Goal: Task Accomplishment & Management: Manage account settings

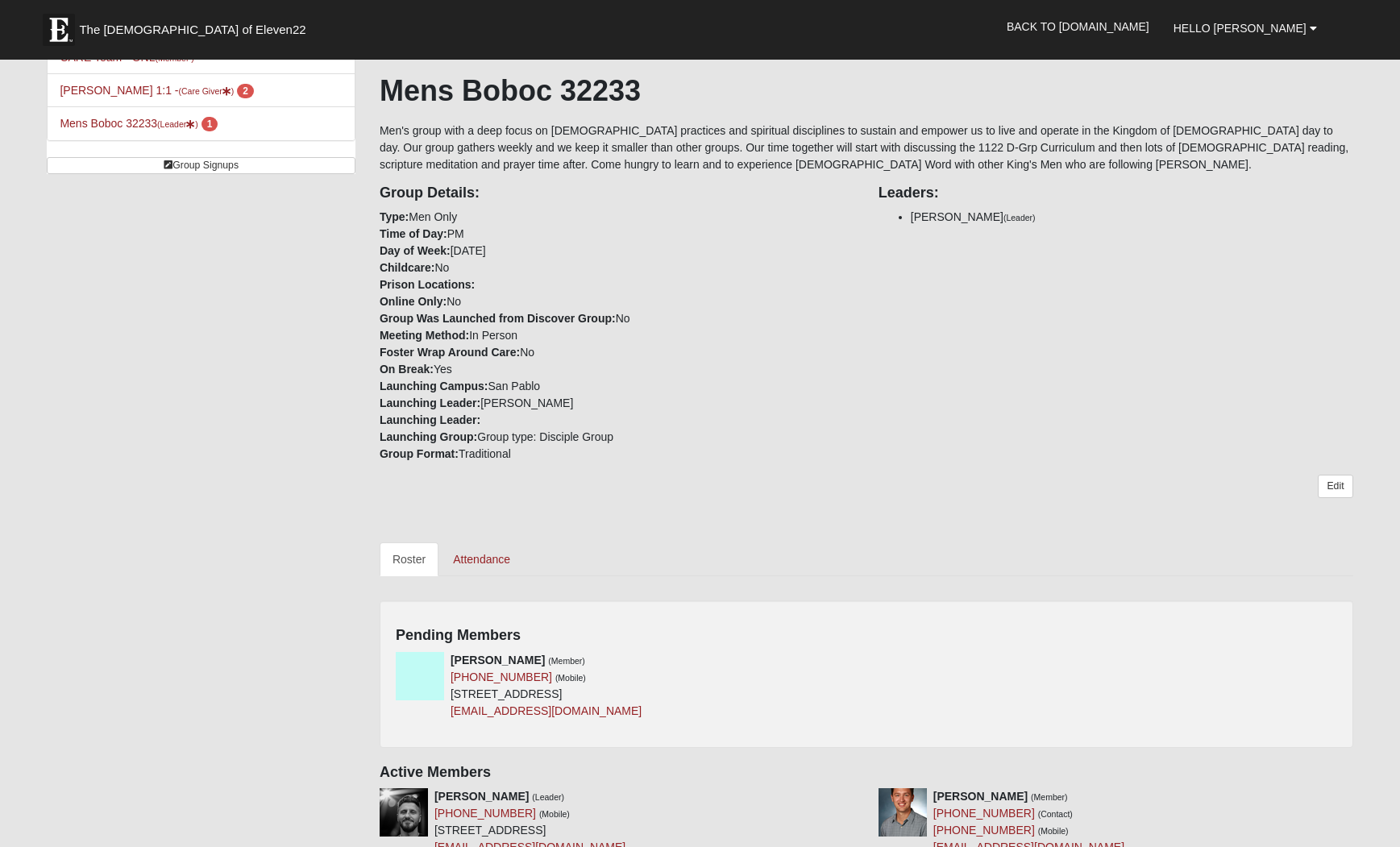
scroll to position [482, 0]
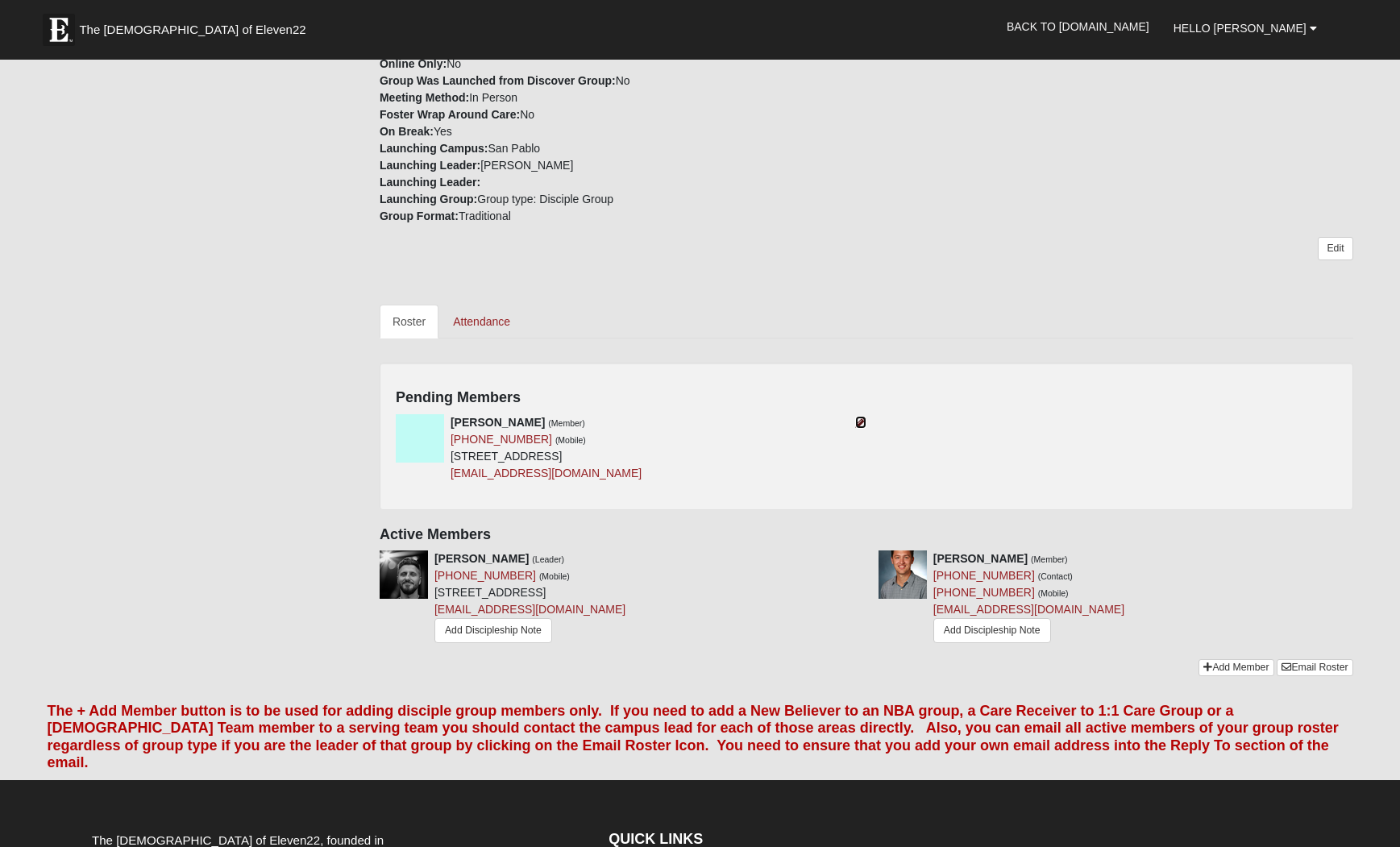
click at [859, 418] on icon at bounding box center [860, 422] width 11 height 11
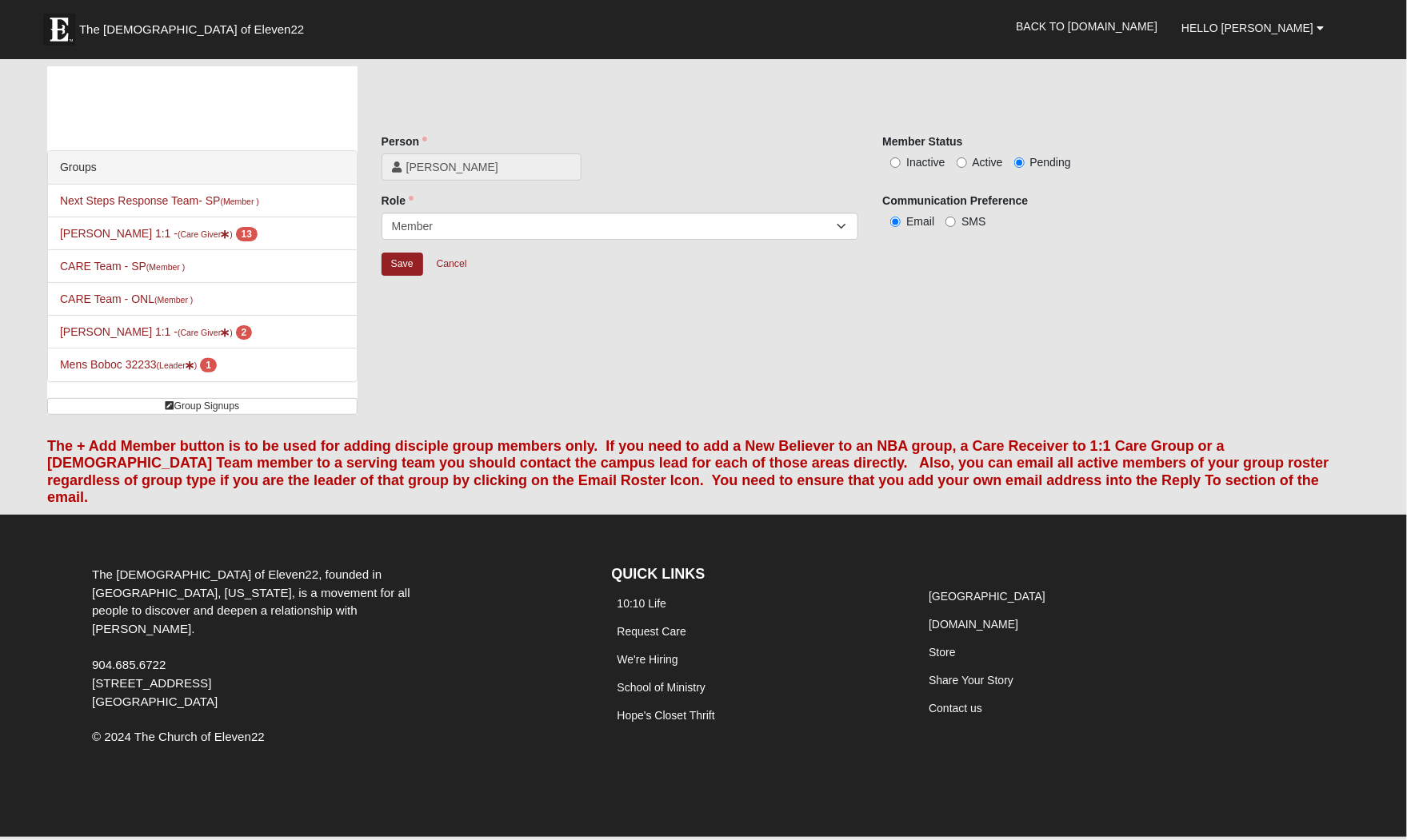
click at [921, 160] on span "Inactive" at bounding box center [925, 162] width 38 height 13
click at [900, 160] on input "Inactive" at bounding box center [895, 163] width 10 height 10
radio input "true"
click at [1028, 154] on label "Pending" at bounding box center [1042, 162] width 57 height 16
click at [1025, 158] on input "Pending" at bounding box center [1019, 163] width 10 height 10
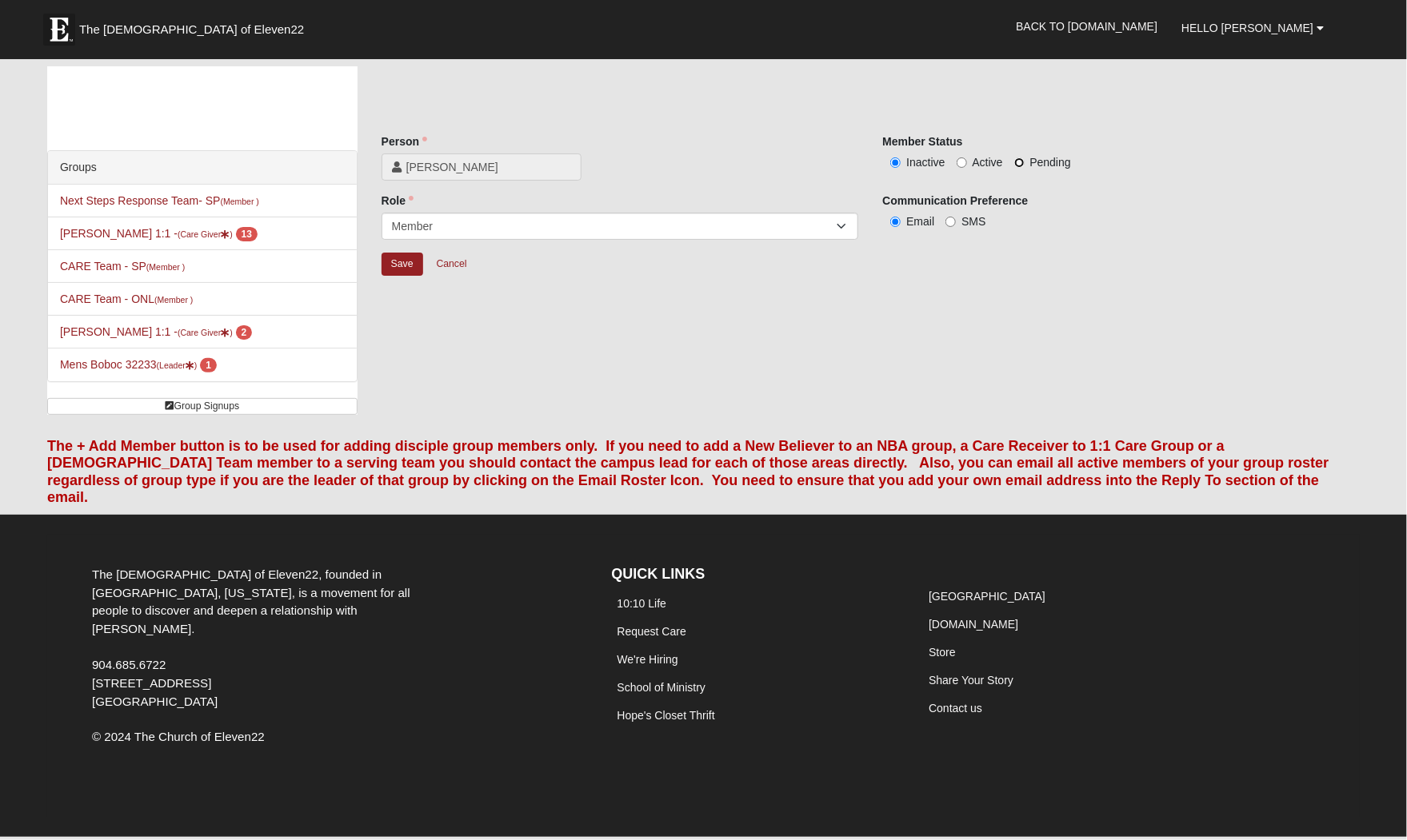
radio input "true"
click at [917, 163] on span "Inactive" at bounding box center [925, 162] width 38 height 13
click at [900, 163] on input "Inactive" at bounding box center [895, 163] width 10 height 10
radio input "true"
click at [395, 265] on input "Save" at bounding box center [402, 263] width 42 height 23
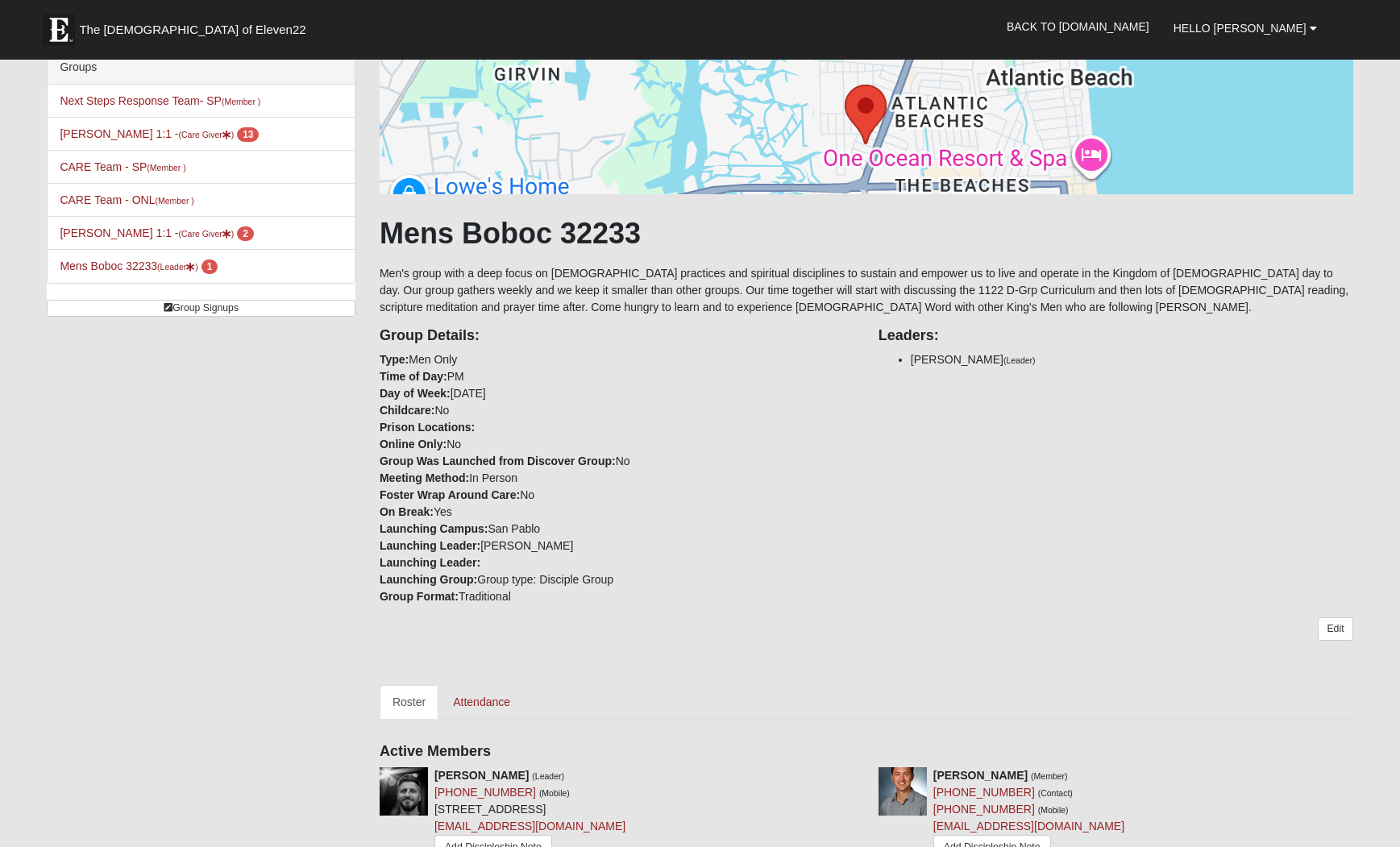
scroll to position [489, 0]
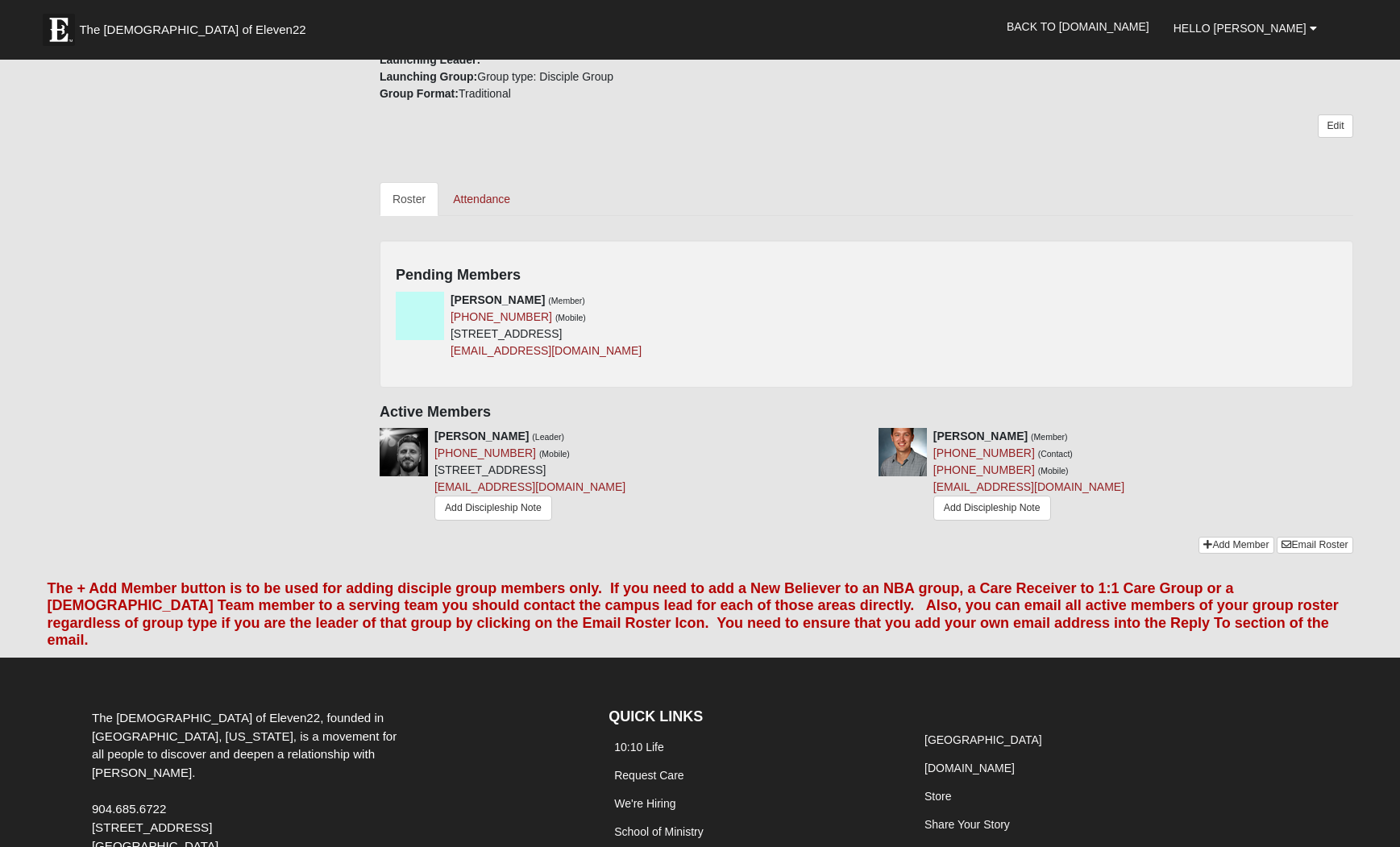
scroll to position [615, 0]
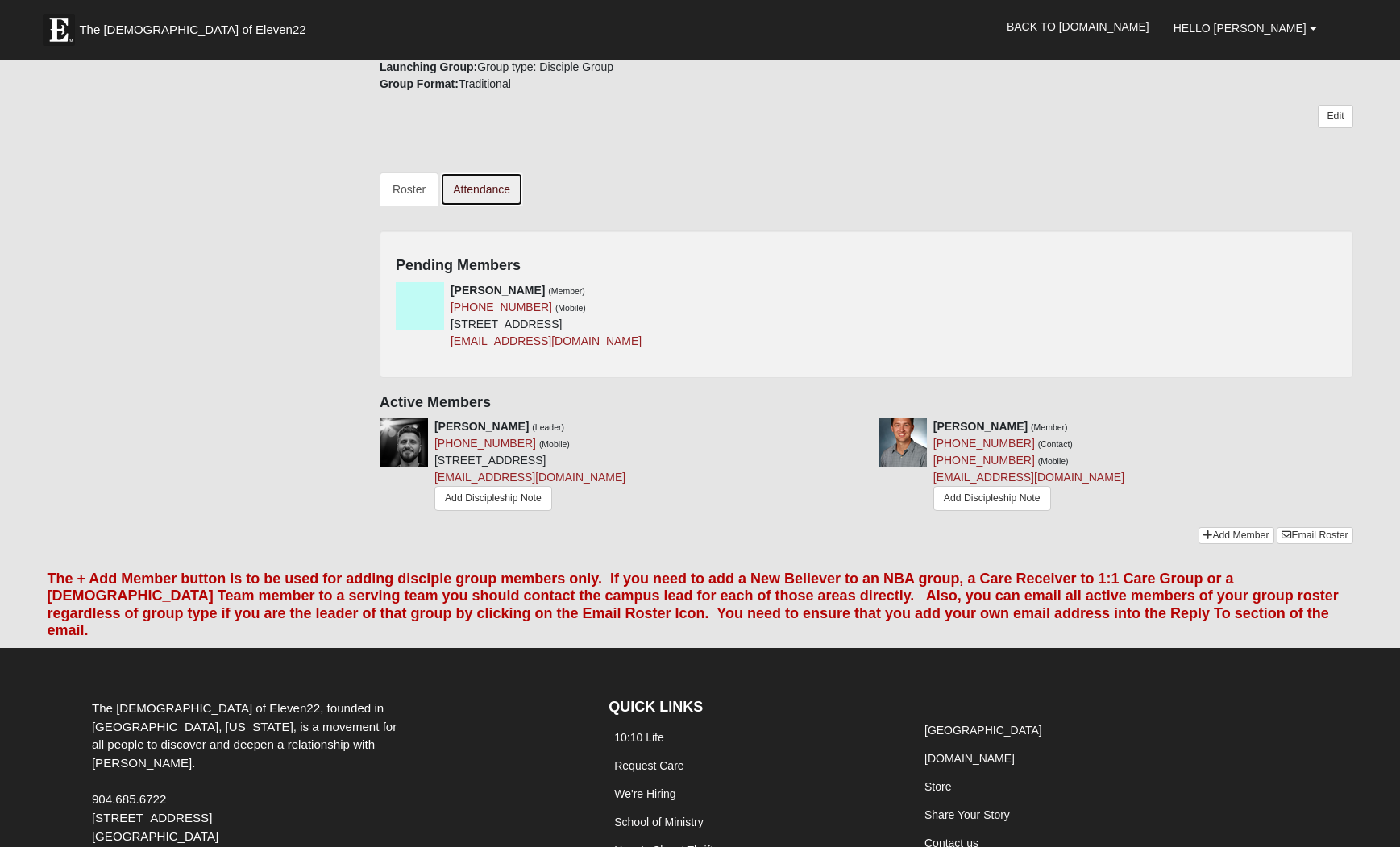
click at [490, 180] on link "Attendance" at bounding box center [481, 190] width 83 height 34
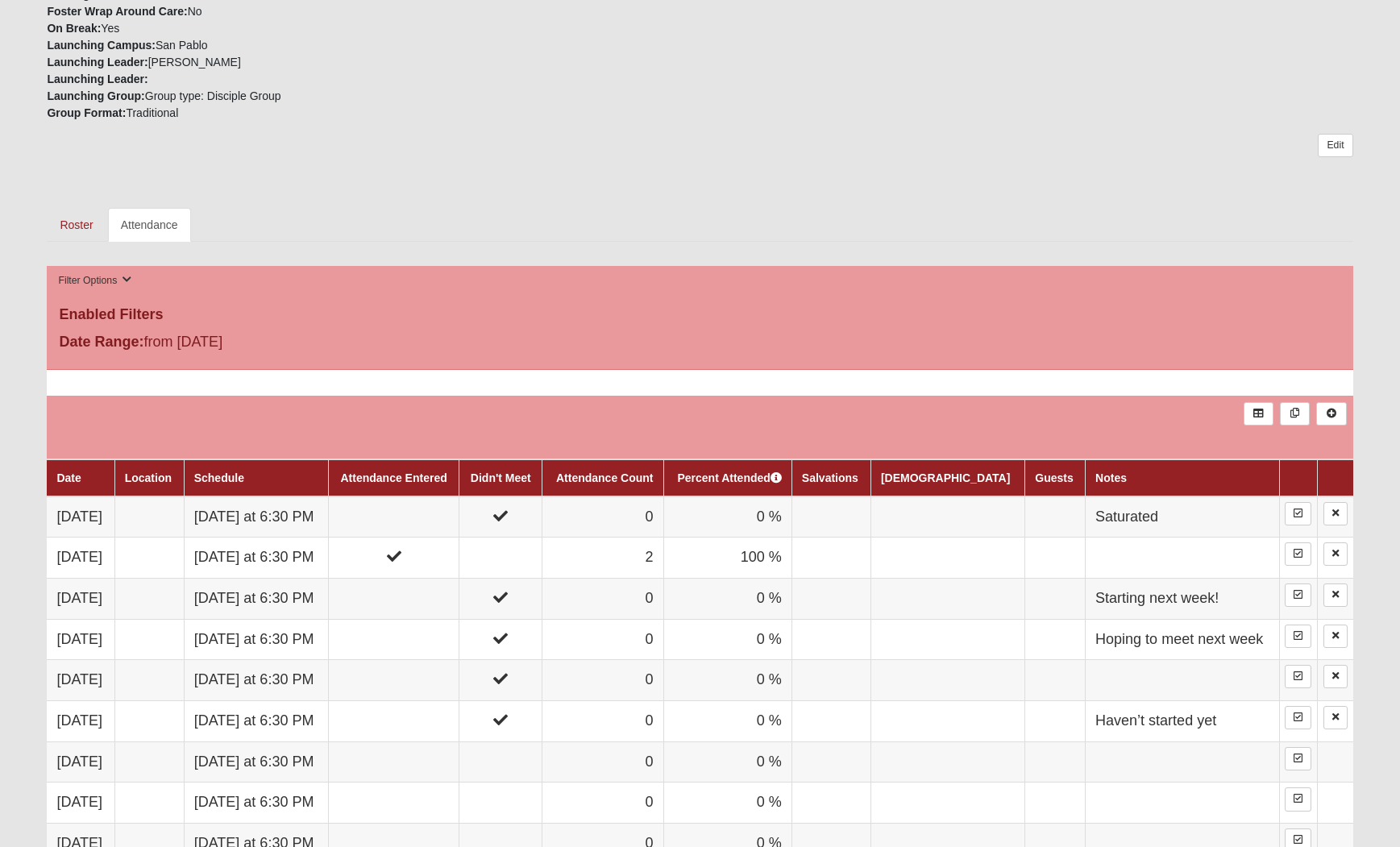
scroll to position [91, 0]
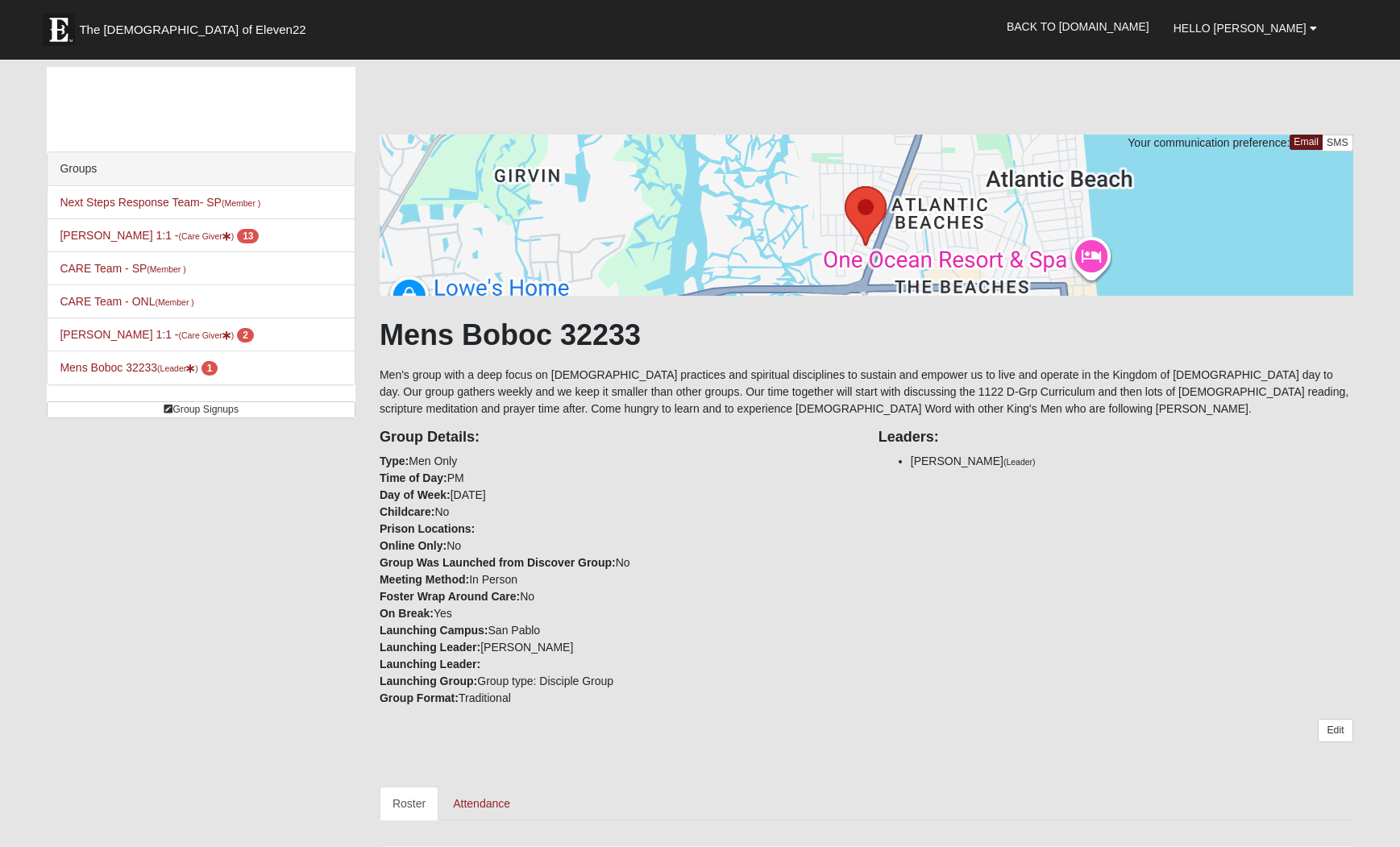
scroll to position [615, 0]
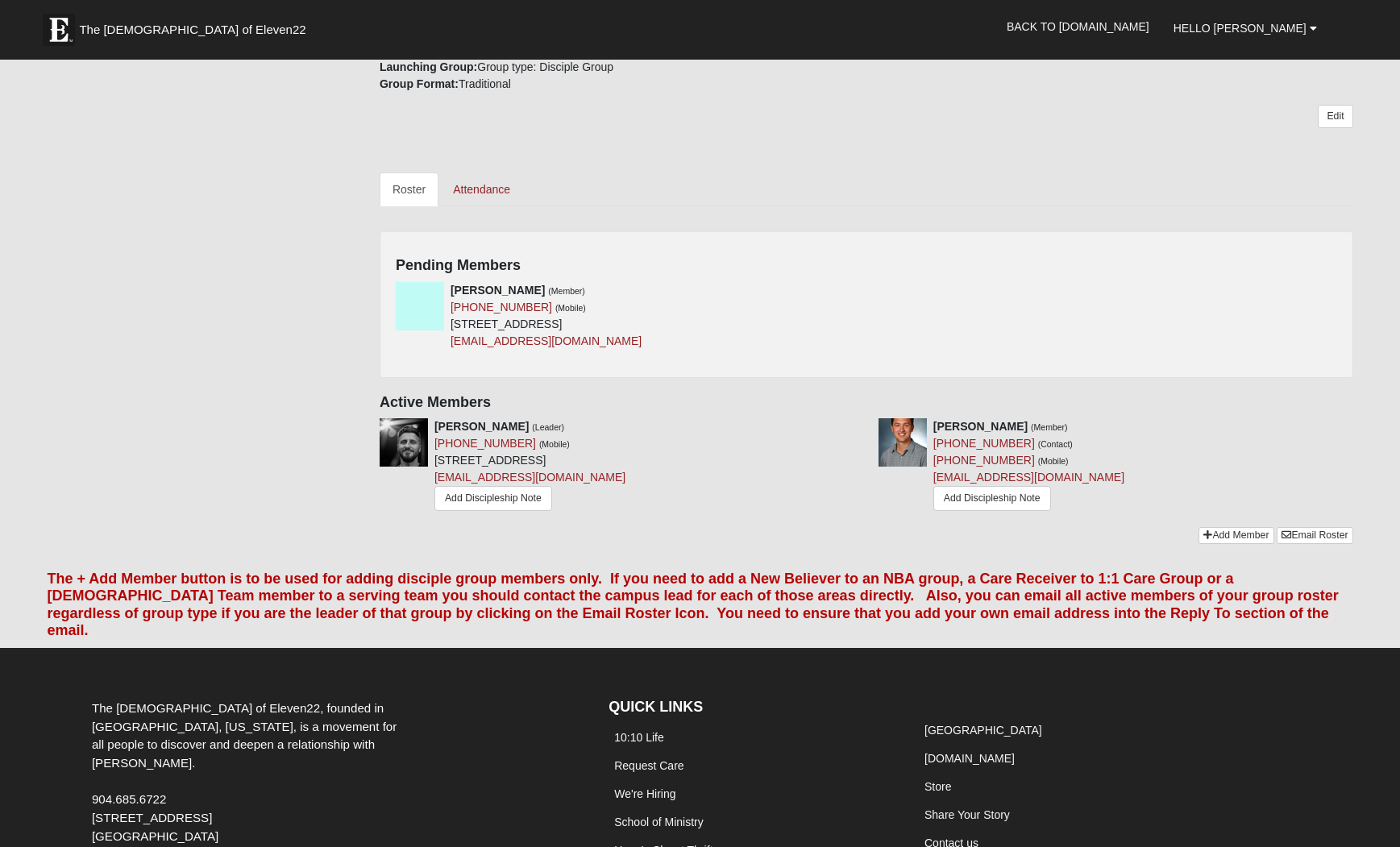
click at [1222, 528] on div "Add Member Email Roster" at bounding box center [1275, 538] width 154 height 20
click at [1220, 529] on link "Add Member" at bounding box center [1236, 536] width 75 height 17
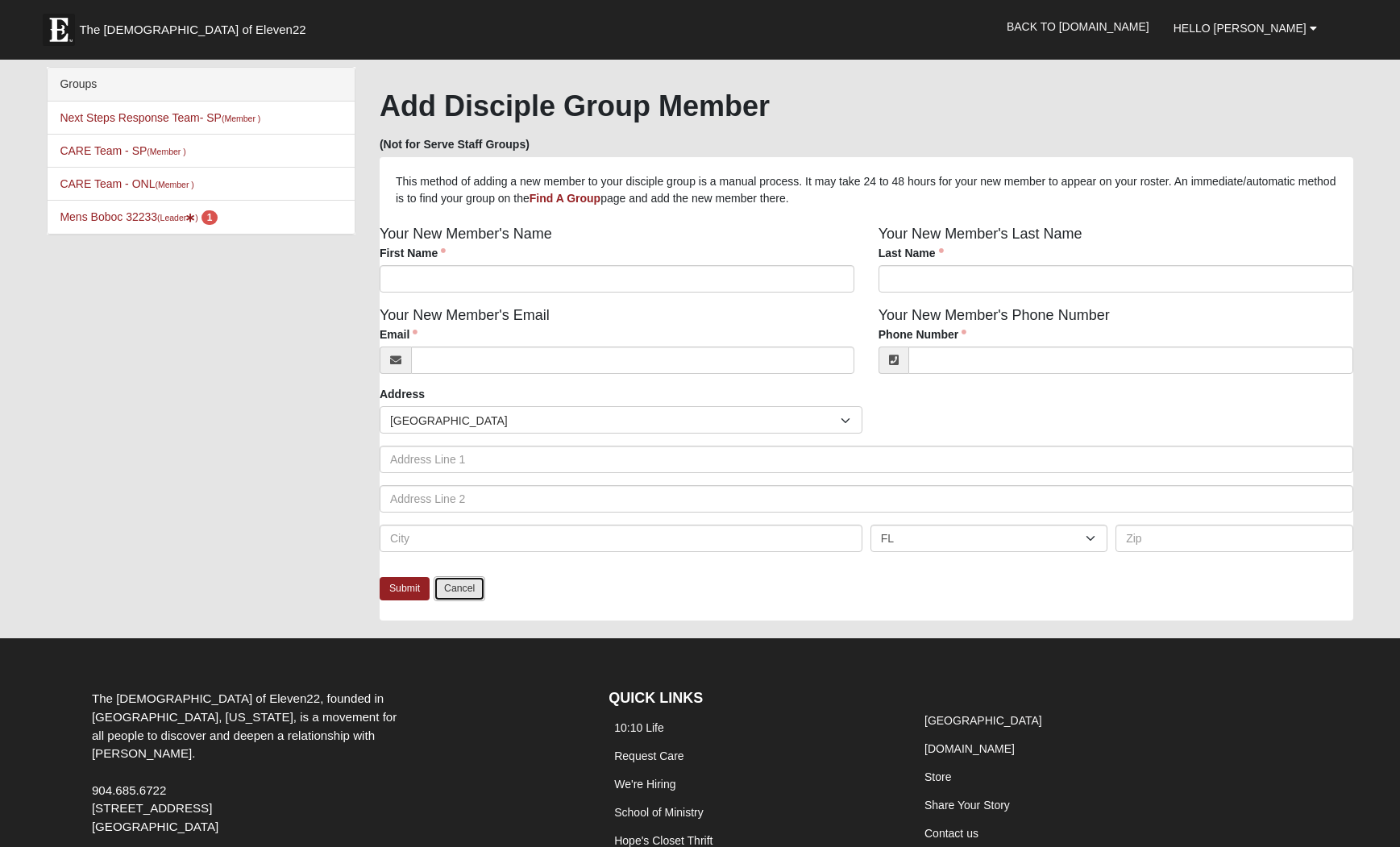
click at [473, 593] on link "Cancel" at bounding box center [459, 588] width 51 height 25
